Goal: Transaction & Acquisition: Purchase product/service

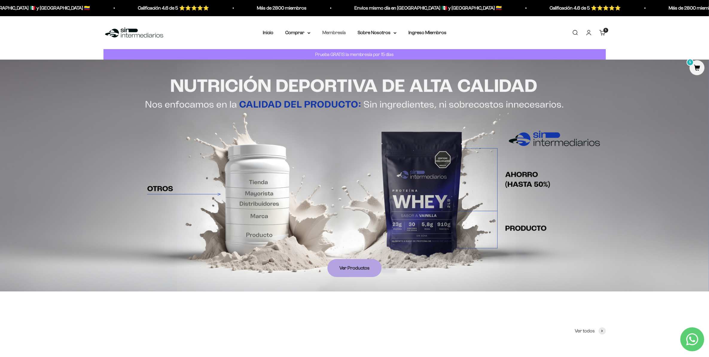
click at [331, 31] on link "Membresía" at bounding box center [334, 32] width 23 height 5
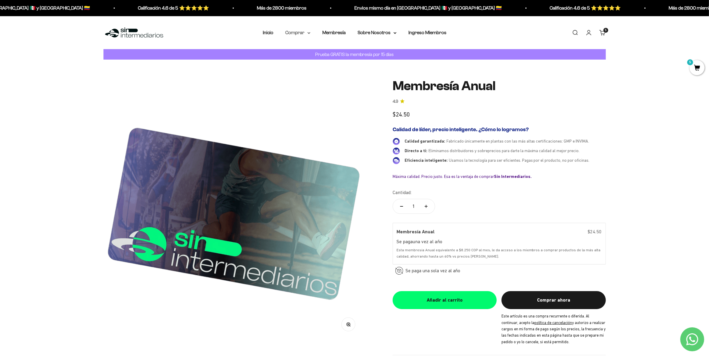
click at [304, 32] on summary "Comprar" at bounding box center [297, 33] width 25 height 8
click at [305, 72] on span "Gomas sin azúcar" at bounding box center [307, 74] width 37 height 5
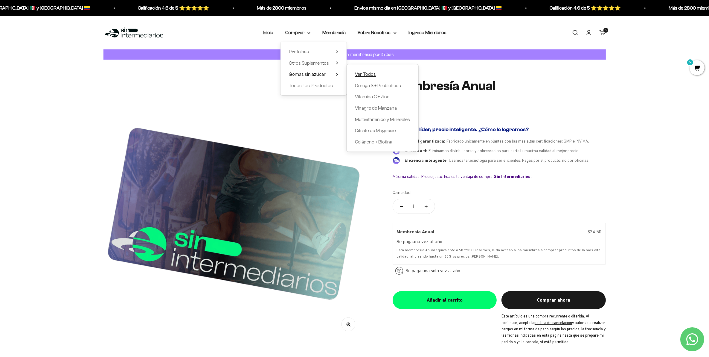
click at [366, 73] on span "Ver Todos" at bounding box center [365, 74] width 21 height 5
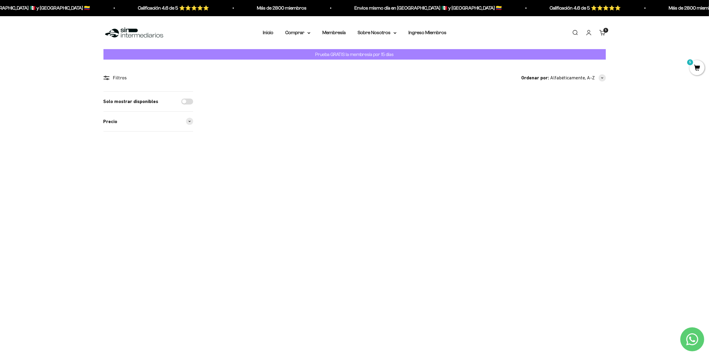
click at [356, 161] on span at bounding box center [356, 158] width 6 height 7
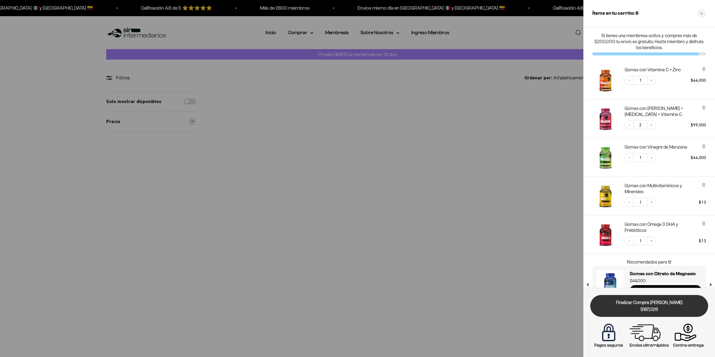
click at [662, 307] on span "$187,026" at bounding box center [649, 309] width 110 height 7
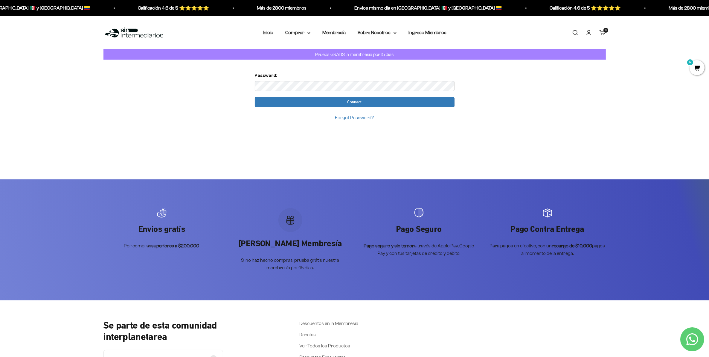
click at [259, 90] on form "Password: Connect Forgot Password?" at bounding box center [355, 97] width 200 height 50
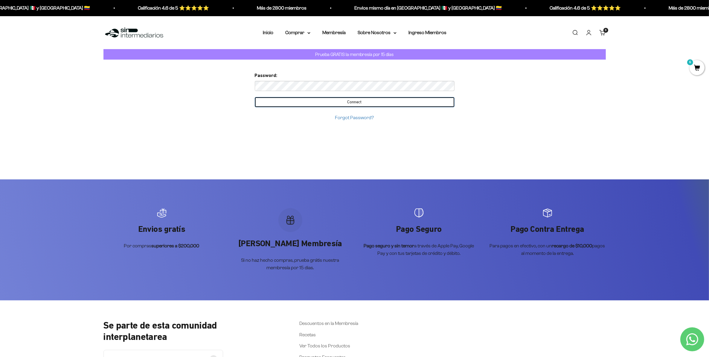
click at [377, 104] on input "Connect" at bounding box center [355, 102] width 200 height 10
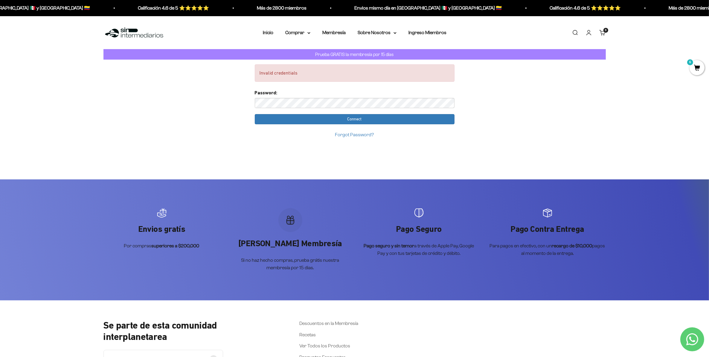
click at [360, 135] on link "Forgot Password?" at bounding box center [354, 134] width 39 height 5
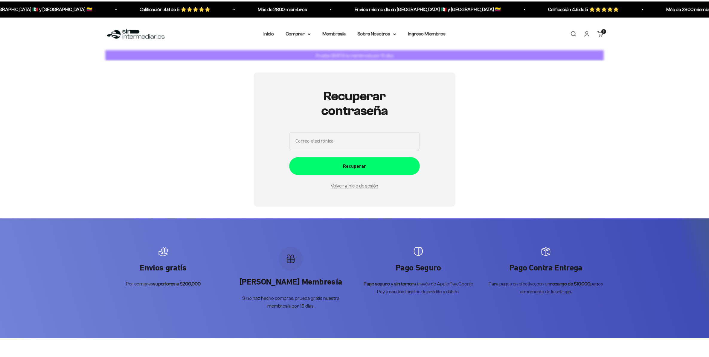
scroll to position [82, 0]
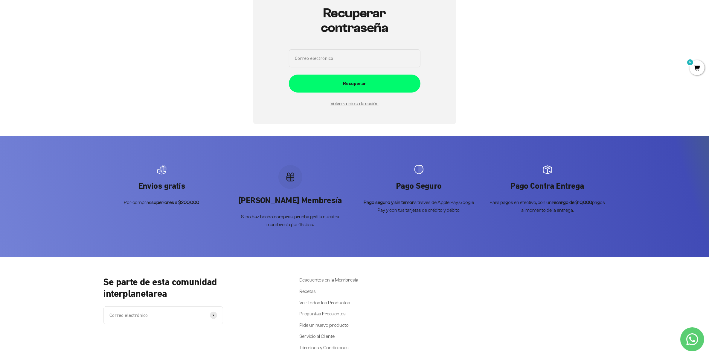
click at [341, 63] on input "Correo electrónico" at bounding box center [355, 58] width 132 height 18
type input "[EMAIL_ADDRESS][DOMAIN_NAME]"
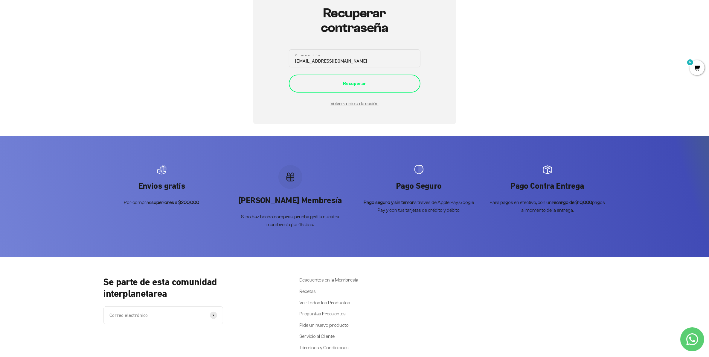
click at [349, 86] on div "Recuperar" at bounding box center [355, 84] width 108 height 8
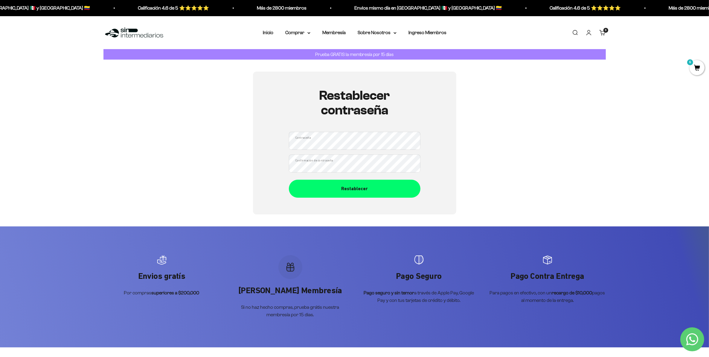
click at [287, 169] on div "Restablecer contraseña Contraseña Confirmación de contraseña Restablecer" at bounding box center [354, 143] width 203 height 143
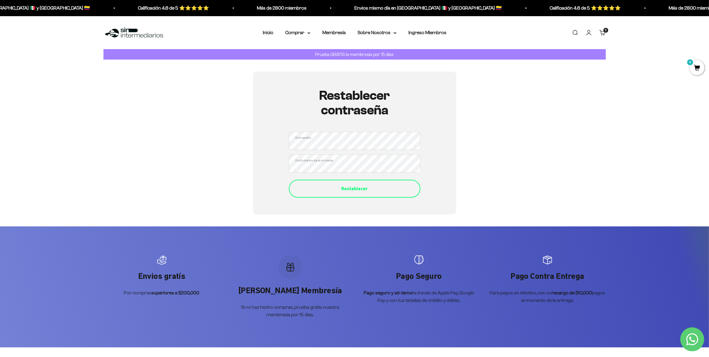
click at [378, 192] on div "Restablecer" at bounding box center [355, 189] width 108 height 8
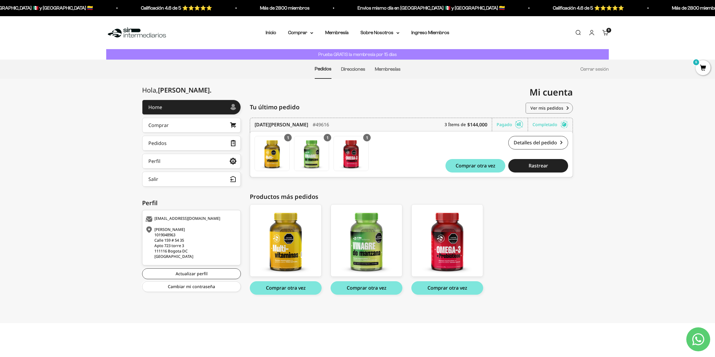
click at [606, 29] on cart-count "6 artículos 6" at bounding box center [608, 30] width 5 height 5
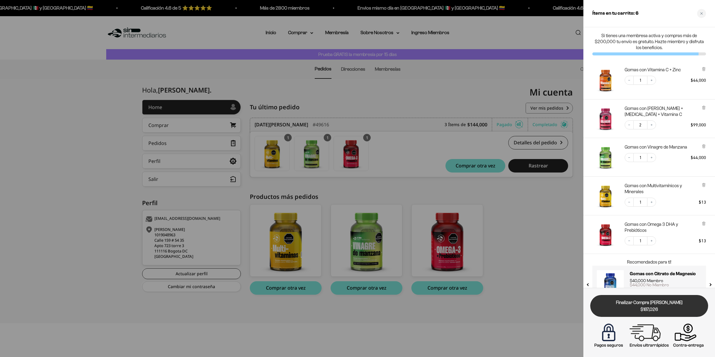
click at [648, 307] on span "$187,026" at bounding box center [649, 309] width 110 height 7
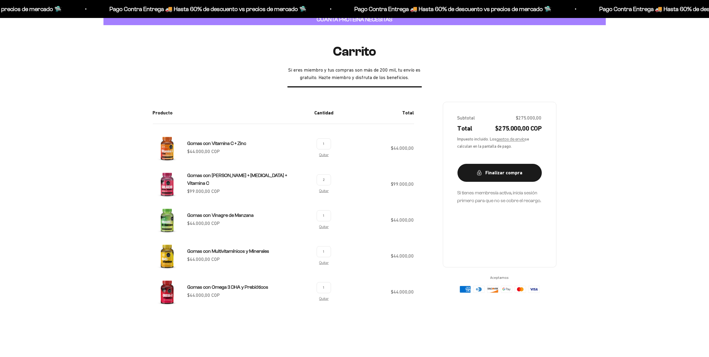
scroll to position [75, 0]
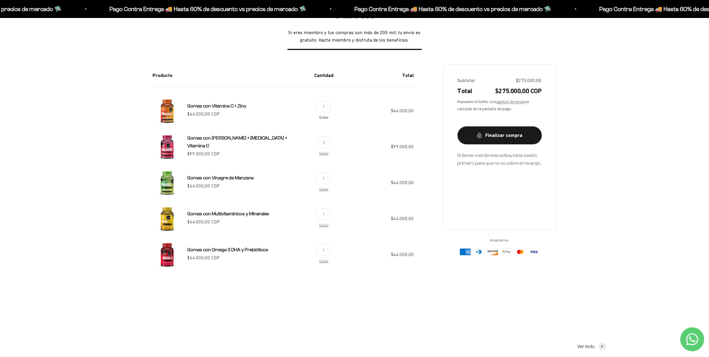
click at [322, 117] on link "Quitar" at bounding box center [324, 117] width 10 height 4
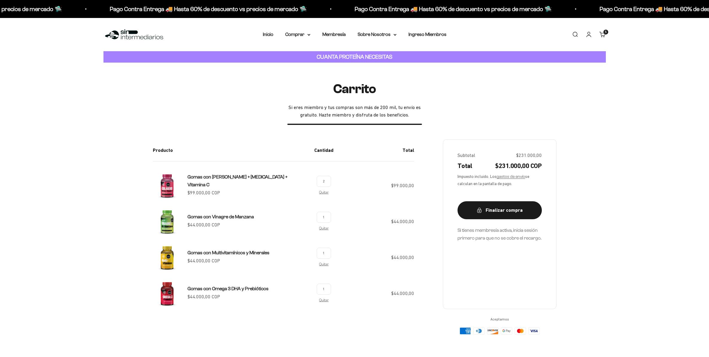
scroll to position [75, 0]
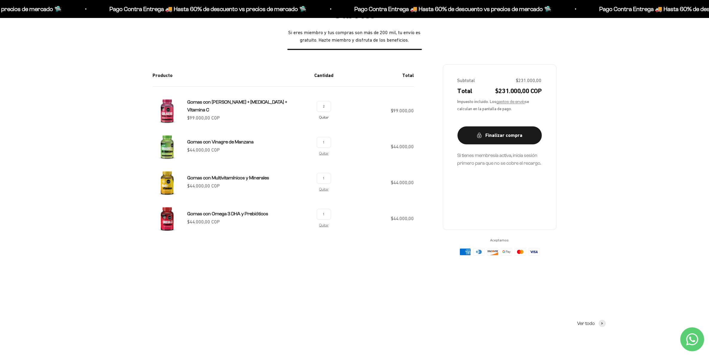
click at [325, 117] on link "Quitar" at bounding box center [324, 117] width 10 height 4
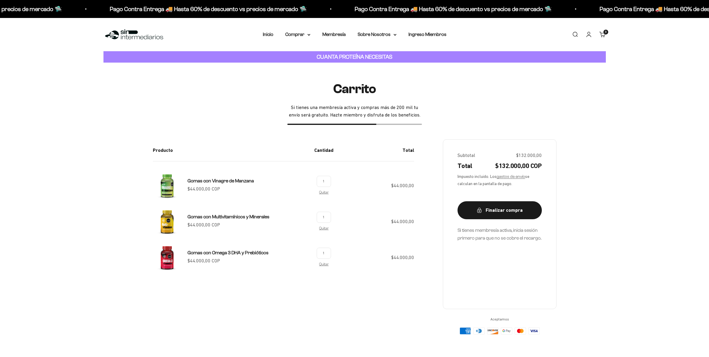
scroll to position [75, 0]
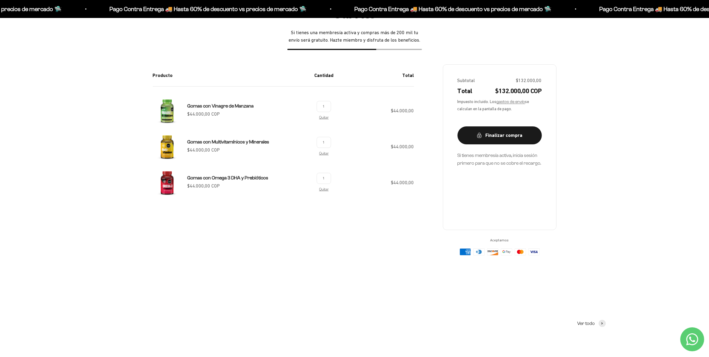
drag, startPoint x: 0, startPoint y: 0, endPoint x: 326, endPoint y: 118, distance: 346.7
click at [326, 118] on link "Quitar" at bounding box center [324, 117] width 10 height 4
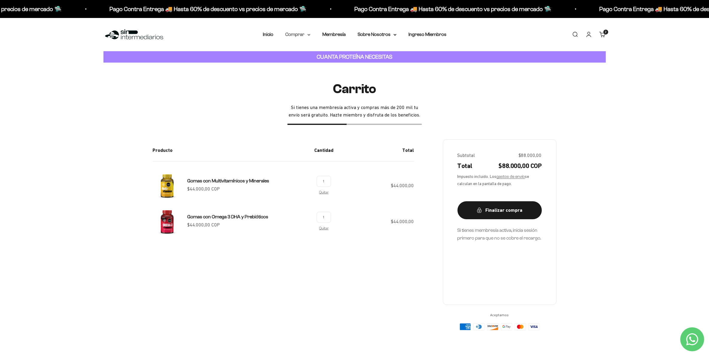
click at [309, 34] on icon at bounding box center [309, 35] width 3 height 2
click at [317, 74] on span "Gomas sin azúcar" at bounding box center [307, 75] width 37 height 5
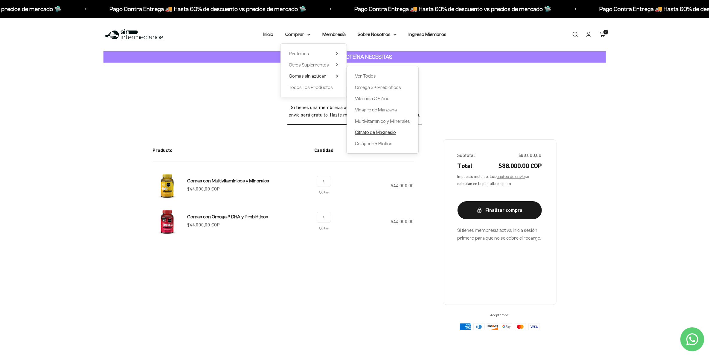
click at [387, 132] on span "Citrato de Magnesio" at bounding box center [375, 132] width 41 height 5
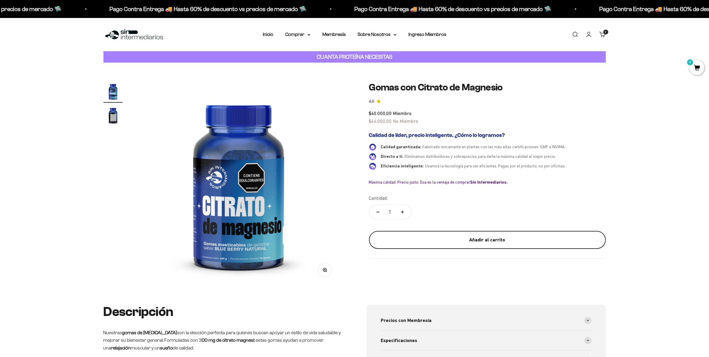
click at [510, 243] on div "Añadir al carrito" at bounding box center [487, 240] width 213 height 8
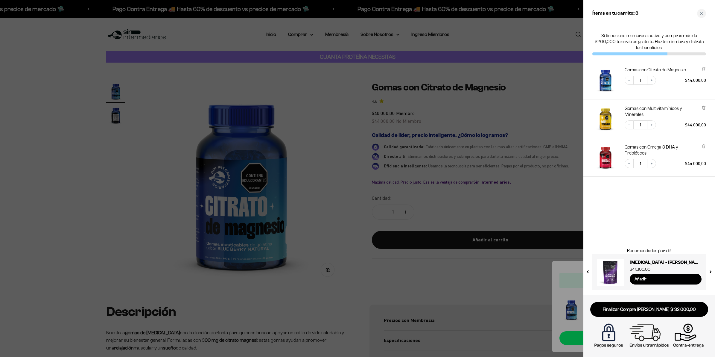
click at [369, 50] on div at bounding box center [357, 178] width 715 height 357
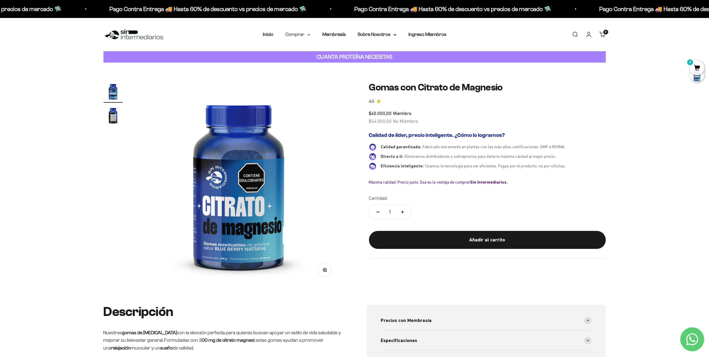
click at [307, 34] on summary "Comprar" at bounding box center [297, 35] width 25 height 8
click at [309, 83] on div "Proteínas Ver Todos Whey Iso Vegan Shaker" at bounding box center [314, 70] width 66 height 53
click at [310, 86] on span "Todos Los Productos" at bounding box center [311, 87] width 44 height 5
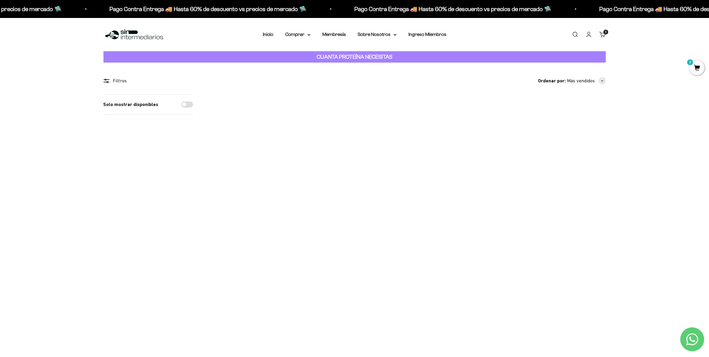
click at [602, 34] on link "Carrito 3 artículos 3" at bounding box center [603, 34] width 7 height 7
